Goal: Information Seeking & Learning: Learn about a topic

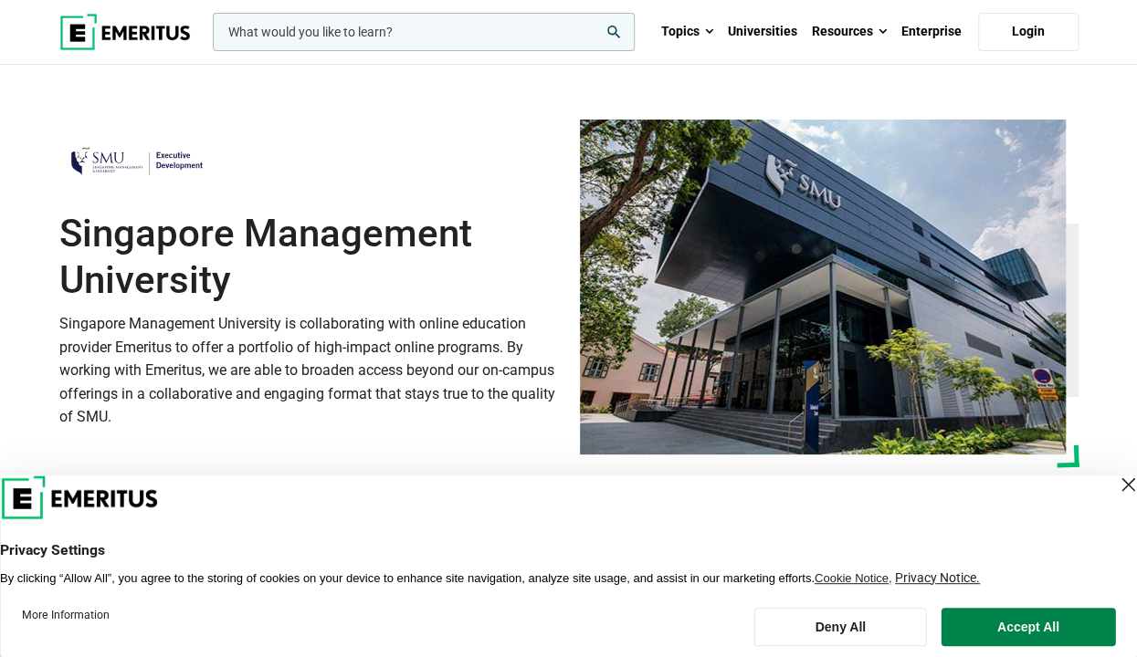
click at [866, 615] on button "Deny All" at bounding box center [840, 627] width 173 height 38
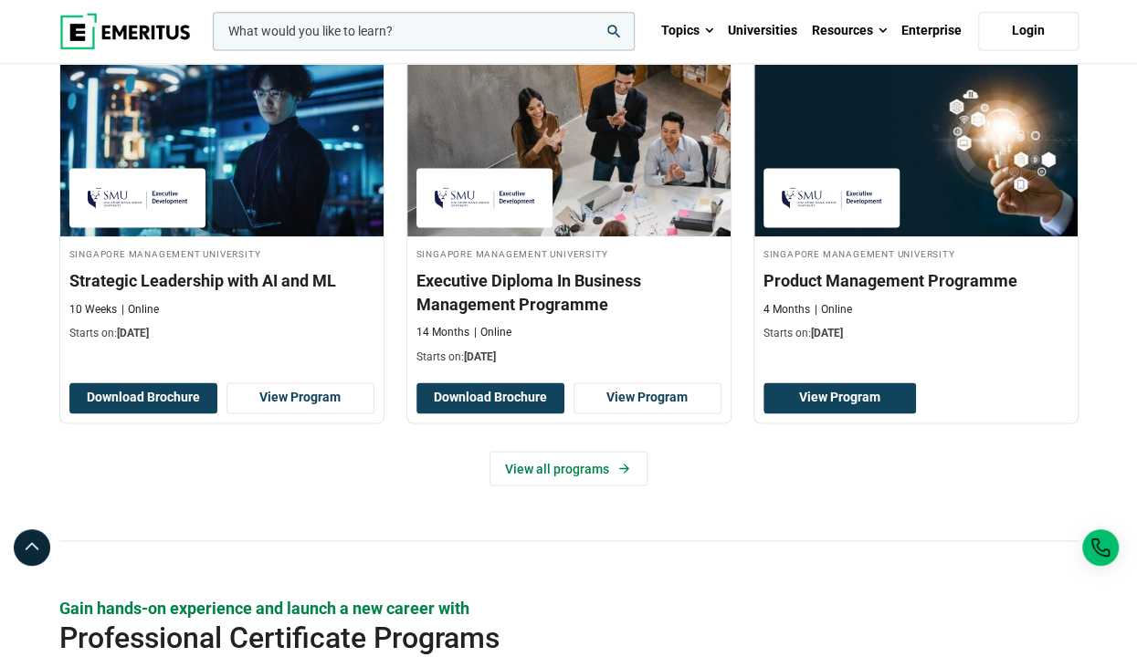
scroll to position [1278, 0]
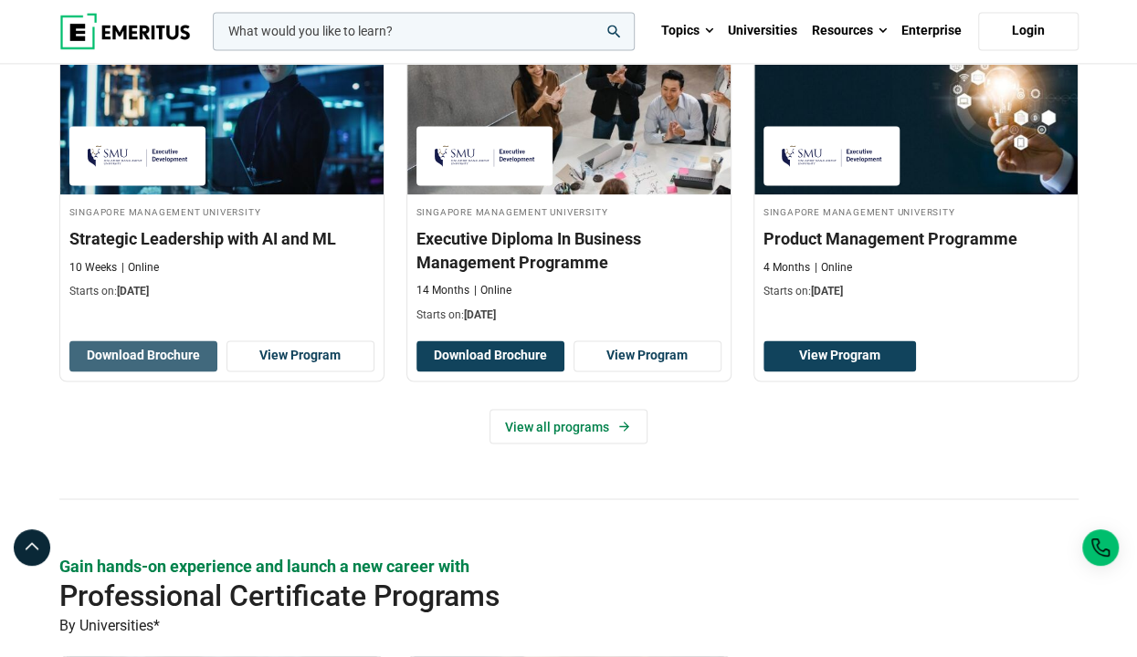
click at [158, 358] on button "Download Brochure" at bounding box center [143, 356] width 148 height 31
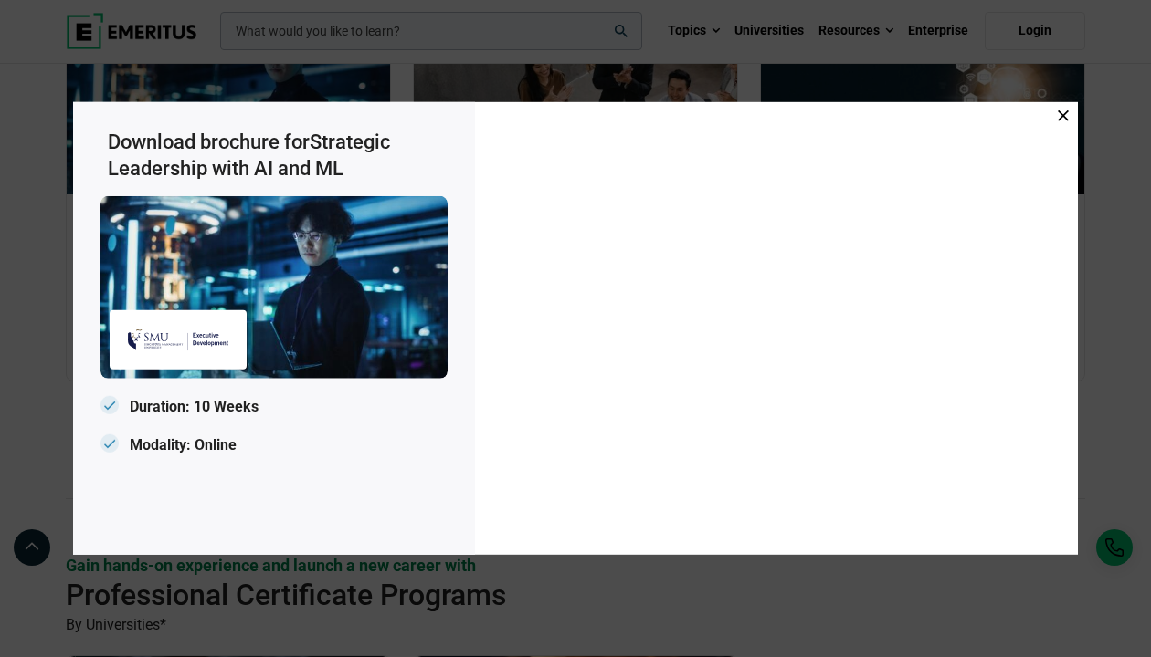
click at [1063, 116] on icon at bounding box center [1062, 115] width 11 height 11
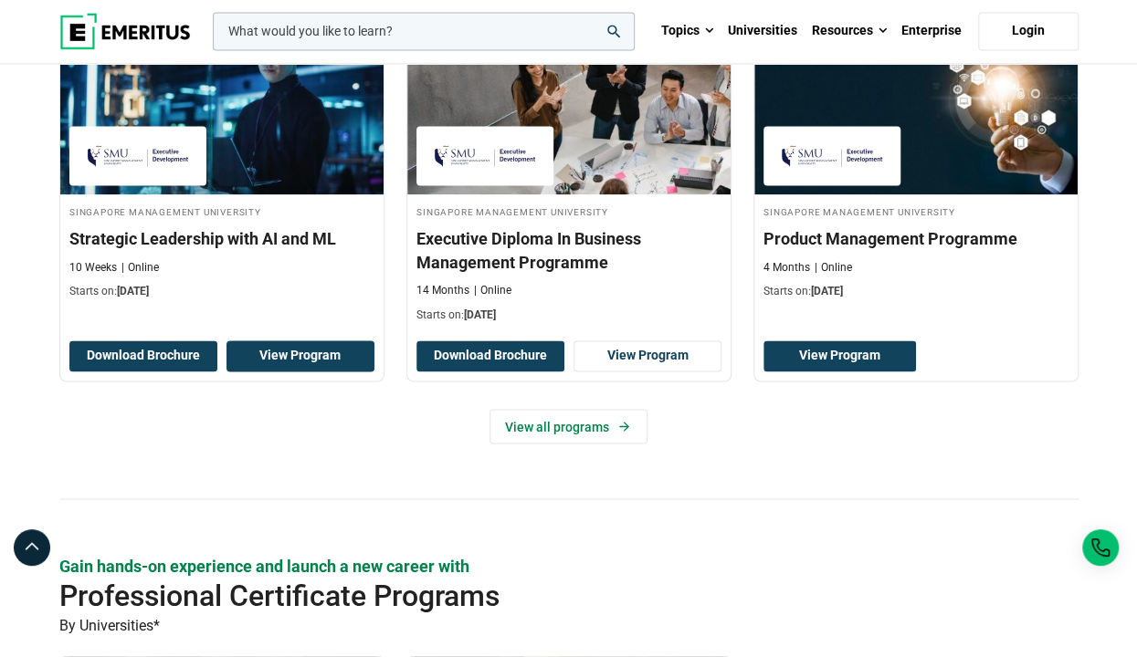
click at [296, 361] on link "View Program" at bounding box center [300, 356] width 148 height 31
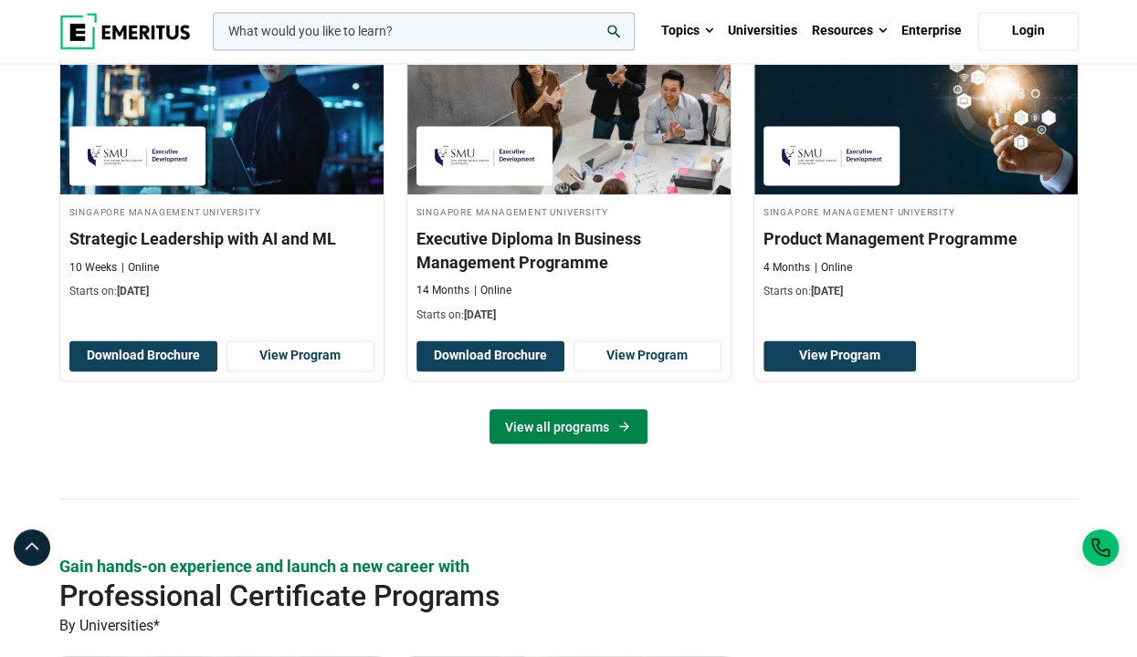
click at [582, 426] on link "View all programs" at bounding box center [568, 426] width 158 height 35
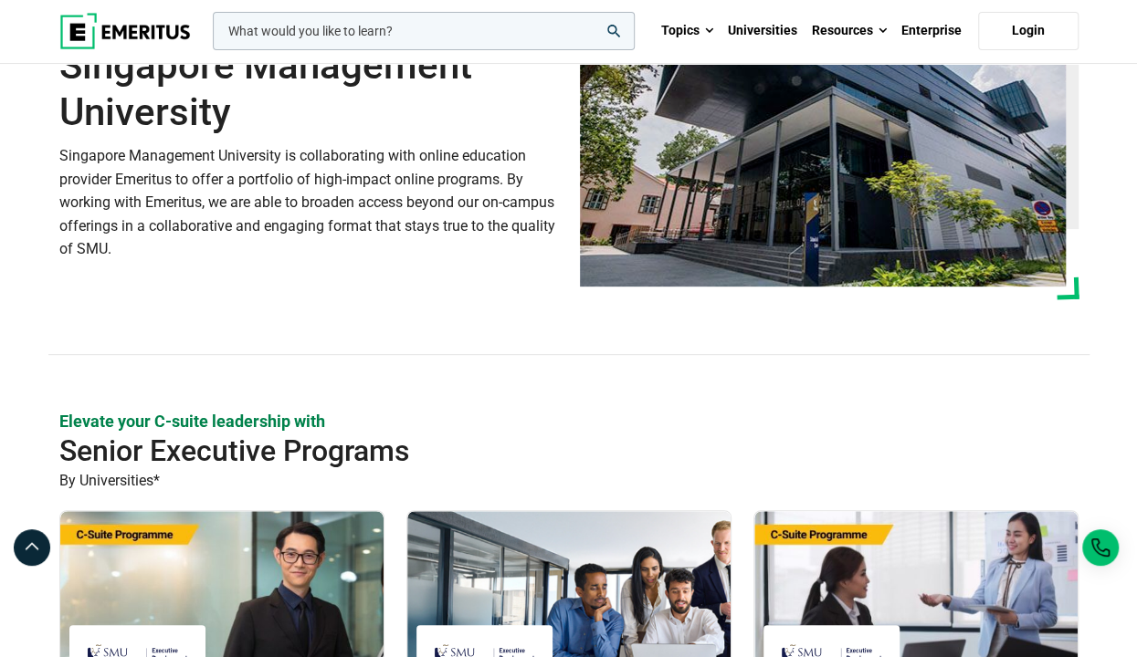
scroll to position [0, 0]
